Goal: Task Accomplishment & Management: Use online tool/utility

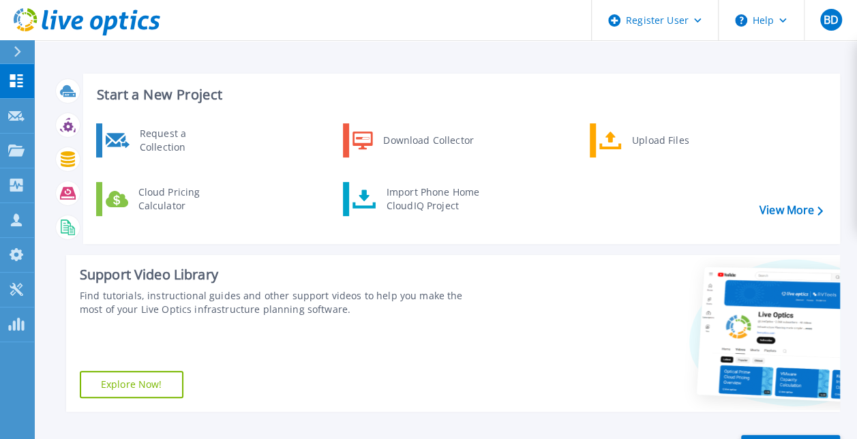
click at [20, 57] on icon at bounding box center [18, 51] width 8 height 11
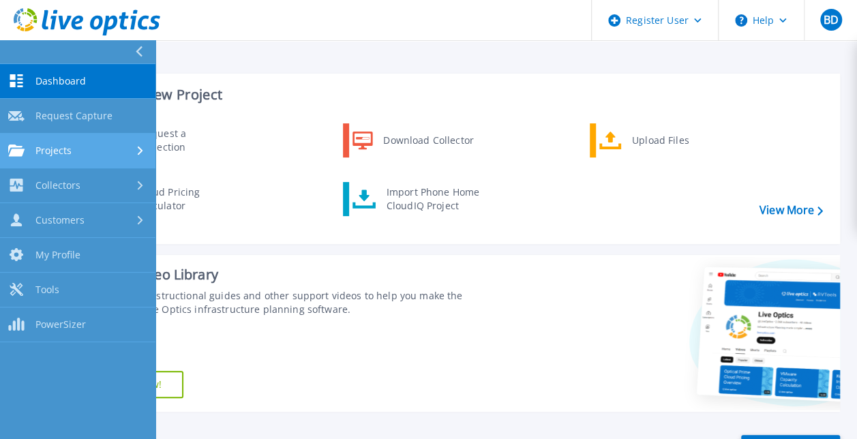
click at [85, 150] on div "Projects" at bounding box center [77, 151] width 139 height 12
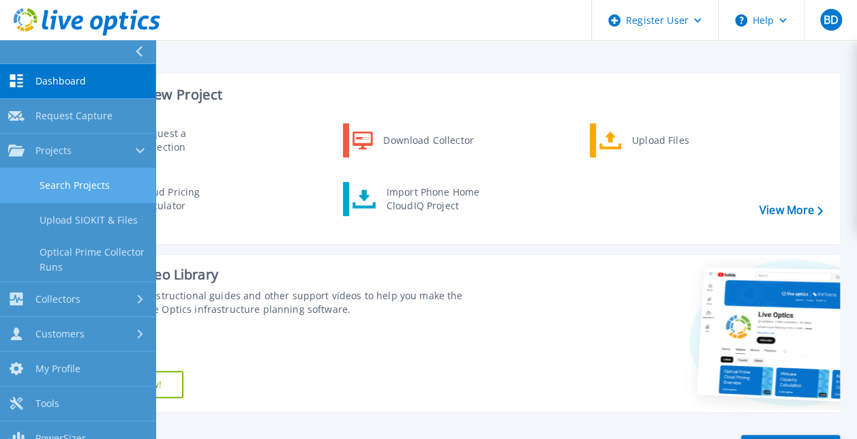
click at [115, 188] on link "Search Projects" at bounding box center [77, 185] width 155 height 35
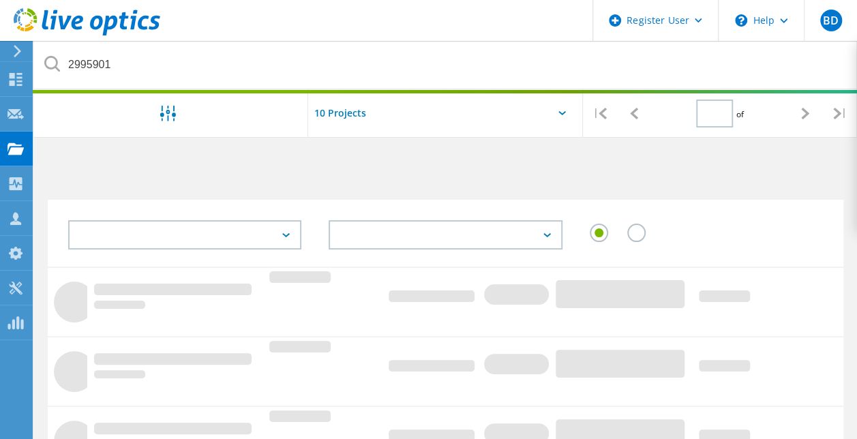
type input "1"
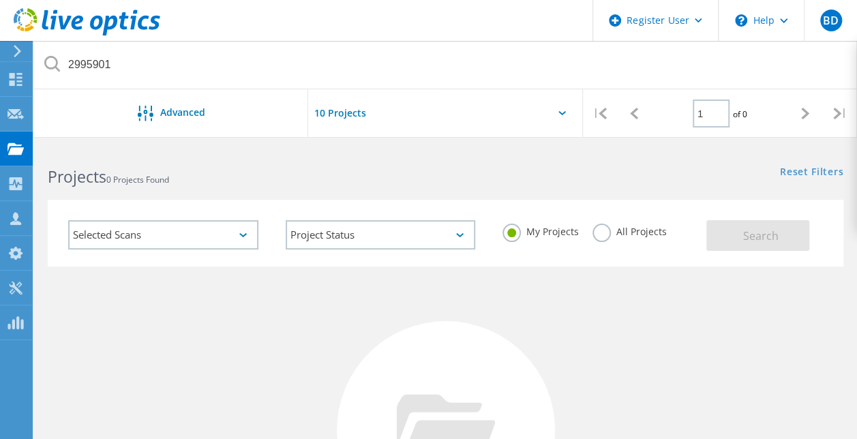
click at [586, 228] on div "My Projects All Projects" at bounding box center [598, 232] width 218 height 50
click at [600, 233] on label "All Projects" at bounding box center [630, 230] width 74 height 13
click at [0, 0] on input "All Projects" at bounding box center [0, 0] width 0 height 0
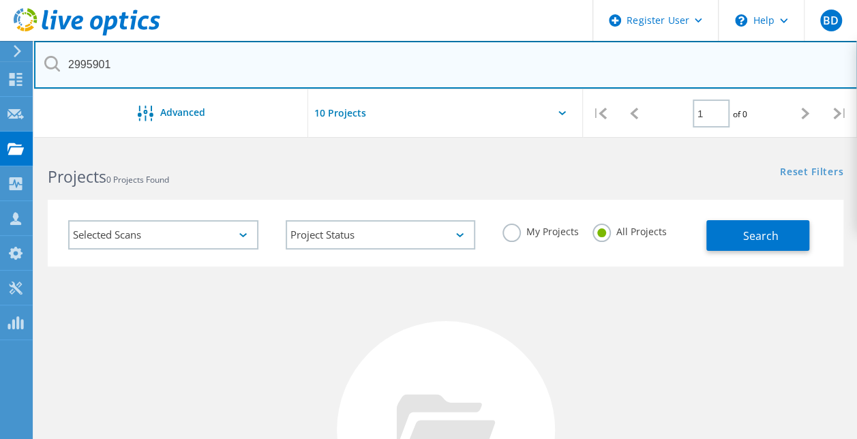
click at [230, 74] on input "2995901" at bounding box center [446, 65] width 824 height 48
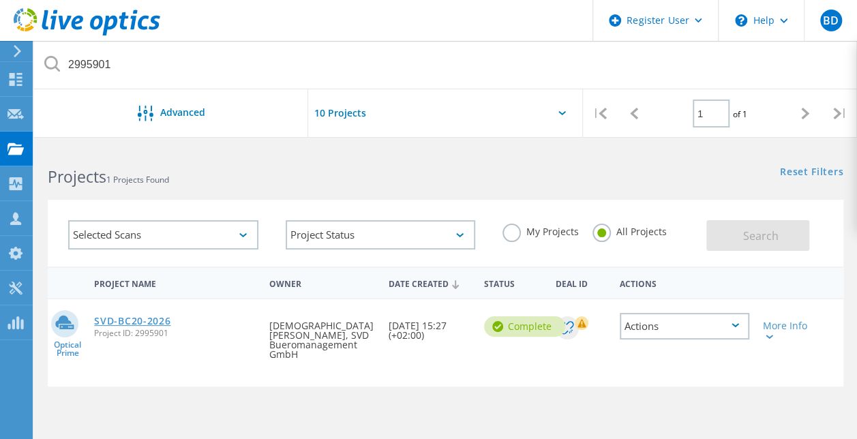
click at [128, 319] on link "SVD-BC20-2026" at bounding box center [132, 321] width 76 height 10
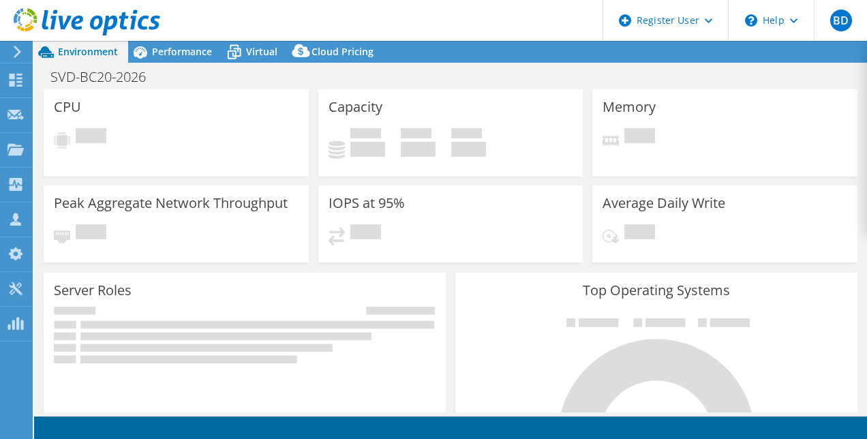
select select "EUFrankfurt"
select select "EUR"
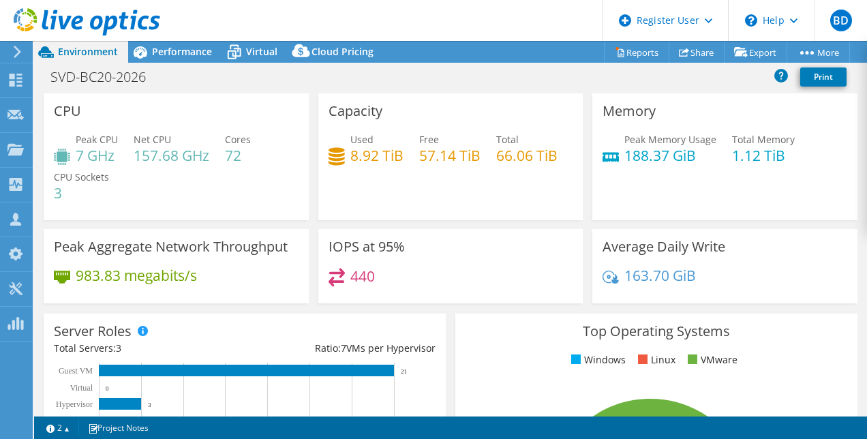
click at [191, 63] on div "SVD-BC20-2026 Print" at bounding box center [450, 78] width 833 height 31
click at [181, 51] on span "Performance" at bounding box center [182, 51] width 60 height 13
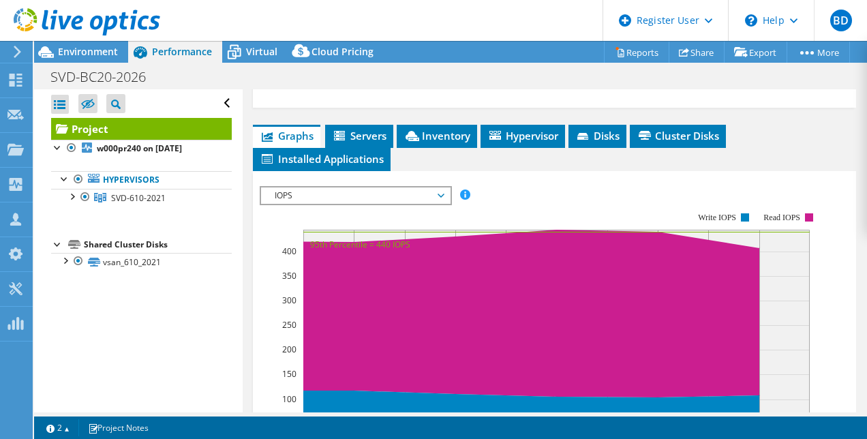
scroll to position [354, 0]
click at [454, 125] on li "Inventory" at bounding box center [437, 136] width 80 height 23
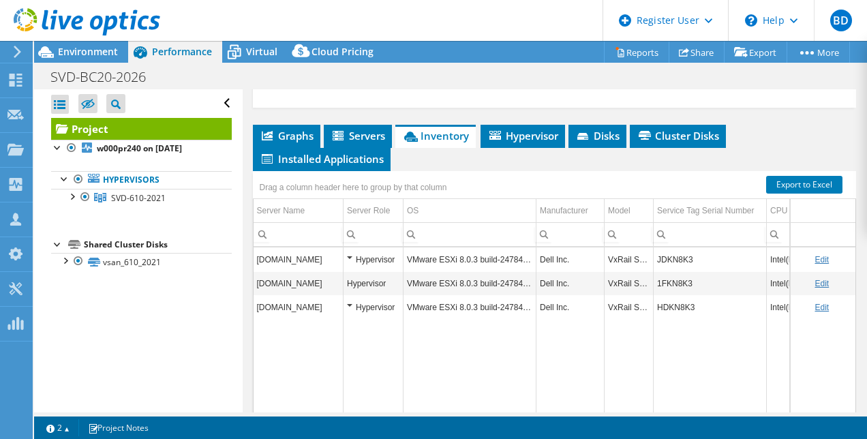
scroll to position [5, 0]
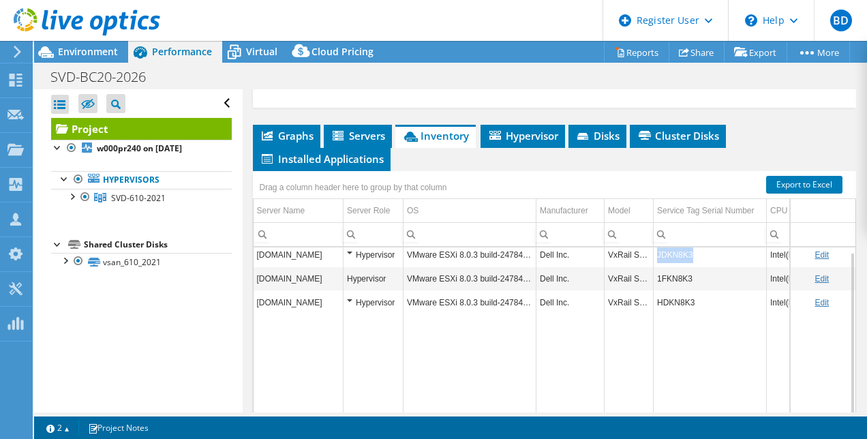
drag, startPoint x: 698, startPoint y: 244, endPoint x: 656, endPoint y: 252, distance: 43.1
click at [656, 252] on td "JDKN8K3" at bounding box center [710, 255] width 113 height 24
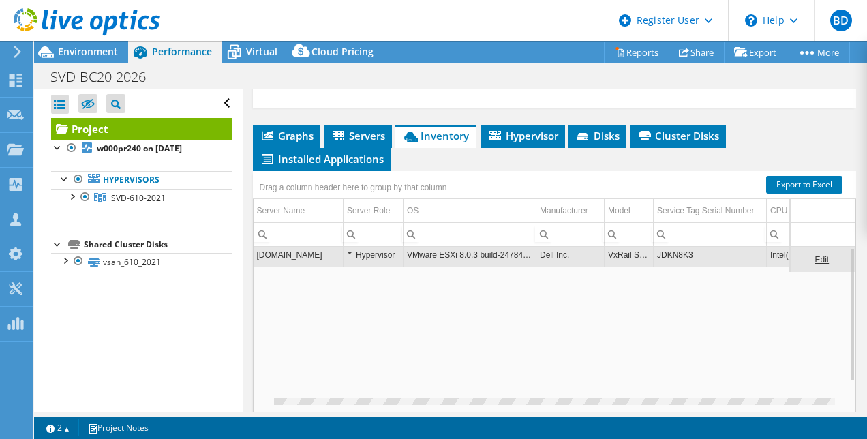
scroll to position [0, 0]
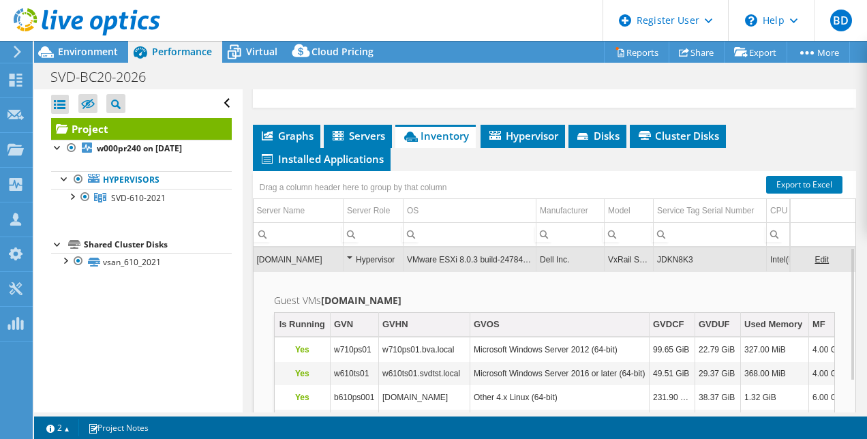
click at [677, 258] on td "JDKN8K3" at bounding box center [710, 260] width 113 height 24
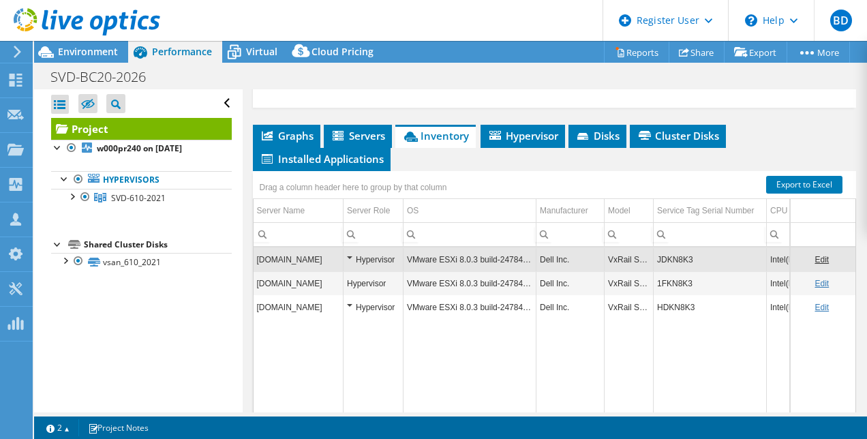
click at [815, 255] on link "Edit" at bounding box center [822, 260] width 14 height 10
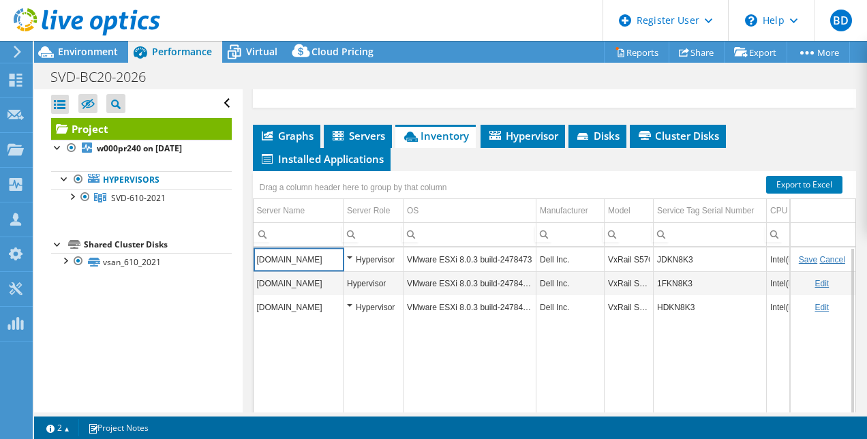
click at [681, 251] on input "JDKN8K3" at bounding box center [710, 260] width 113 height 18
